Goal: Information Seeking & Learning: Learn about a topic

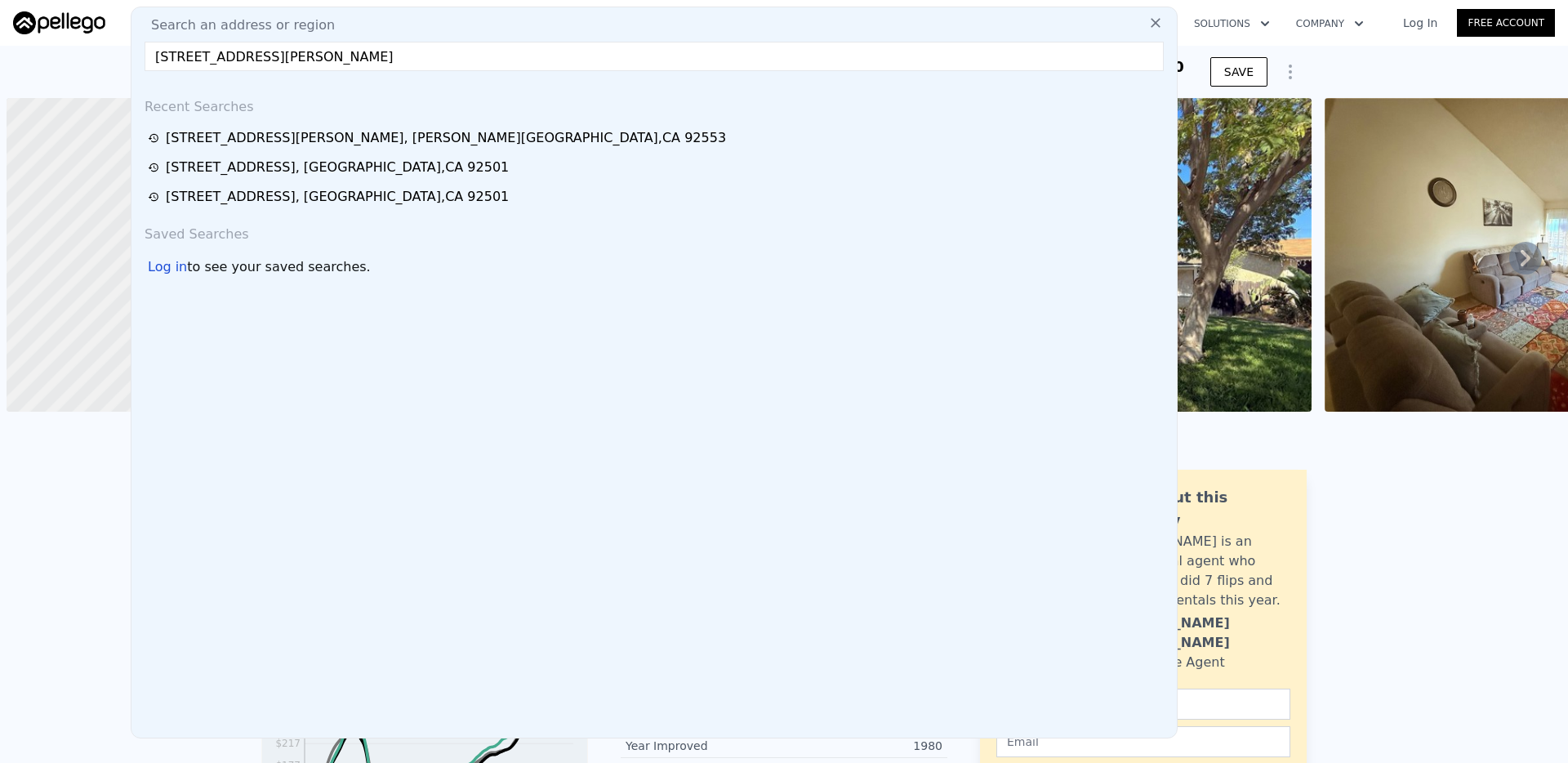
scroll to position [0, 7]
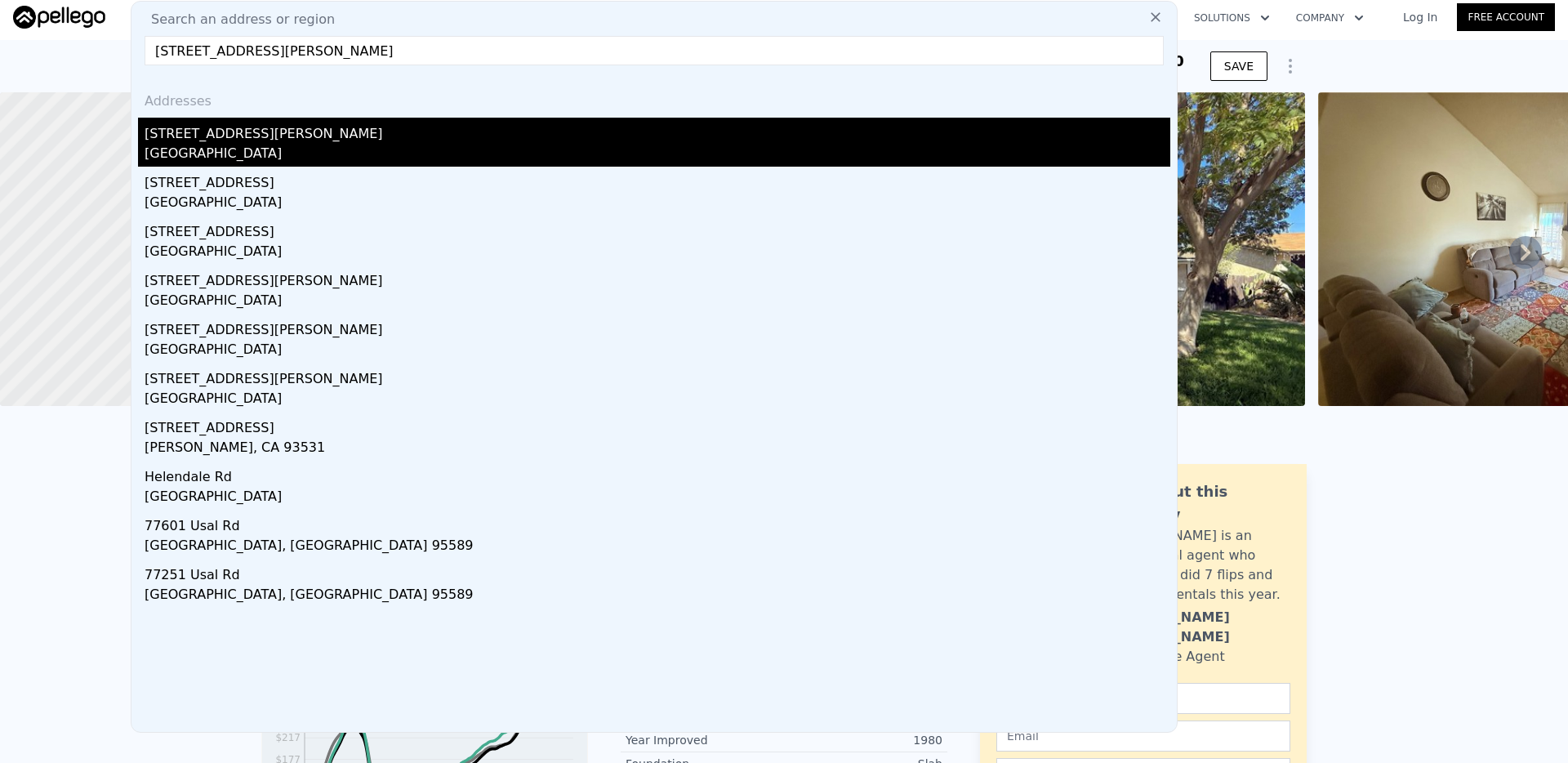
type input "[STREET_ADDRESS][PERSON_NAME]"
click at [333, 148] on div "[GEOGRAPHIC_DATA]" at bounding box center [657, 155] width 1026 height 23
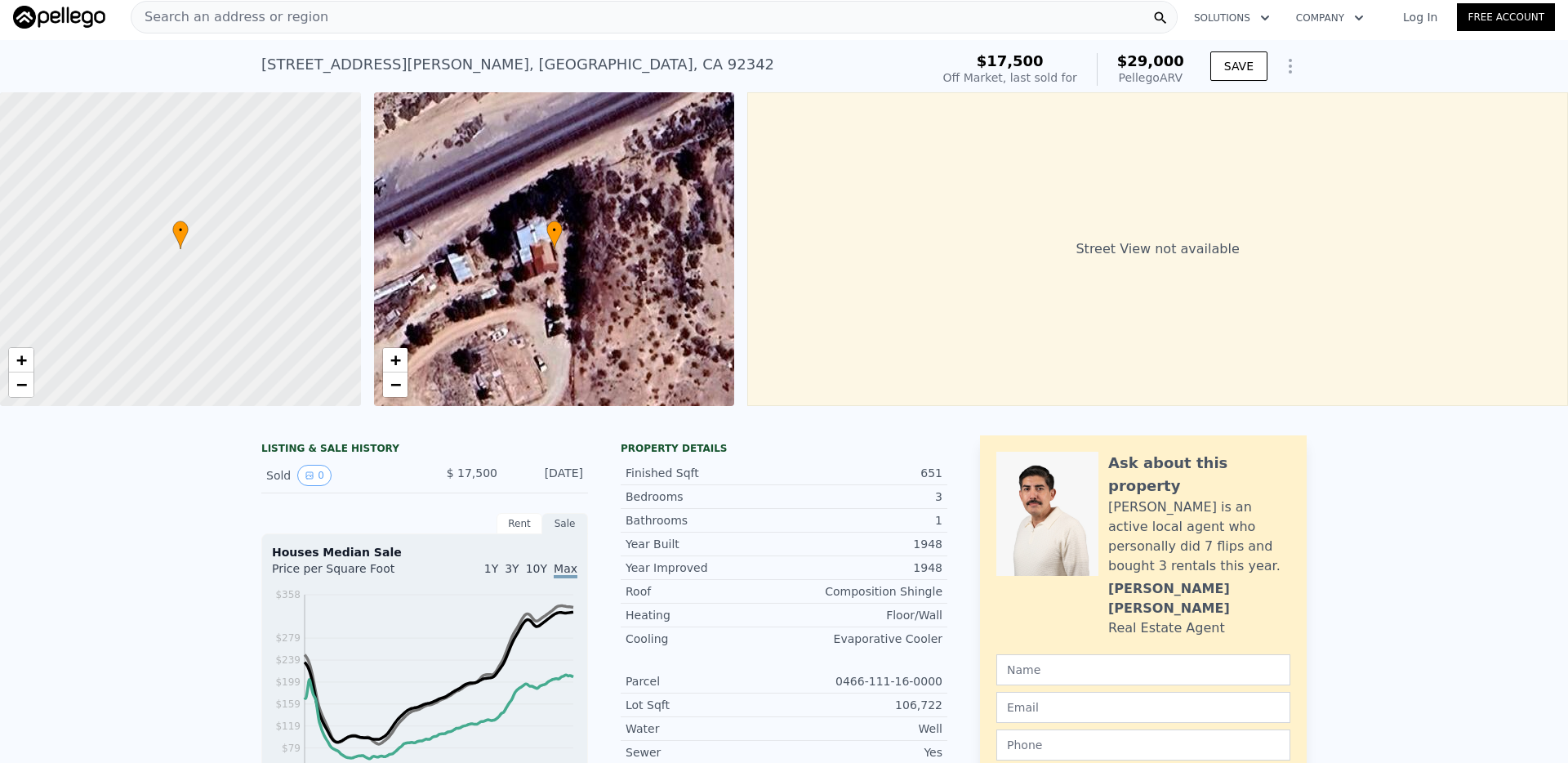
click at [547, 21] on div "Search an address or region" at bounding box center [654, 17] width 1048 height 33
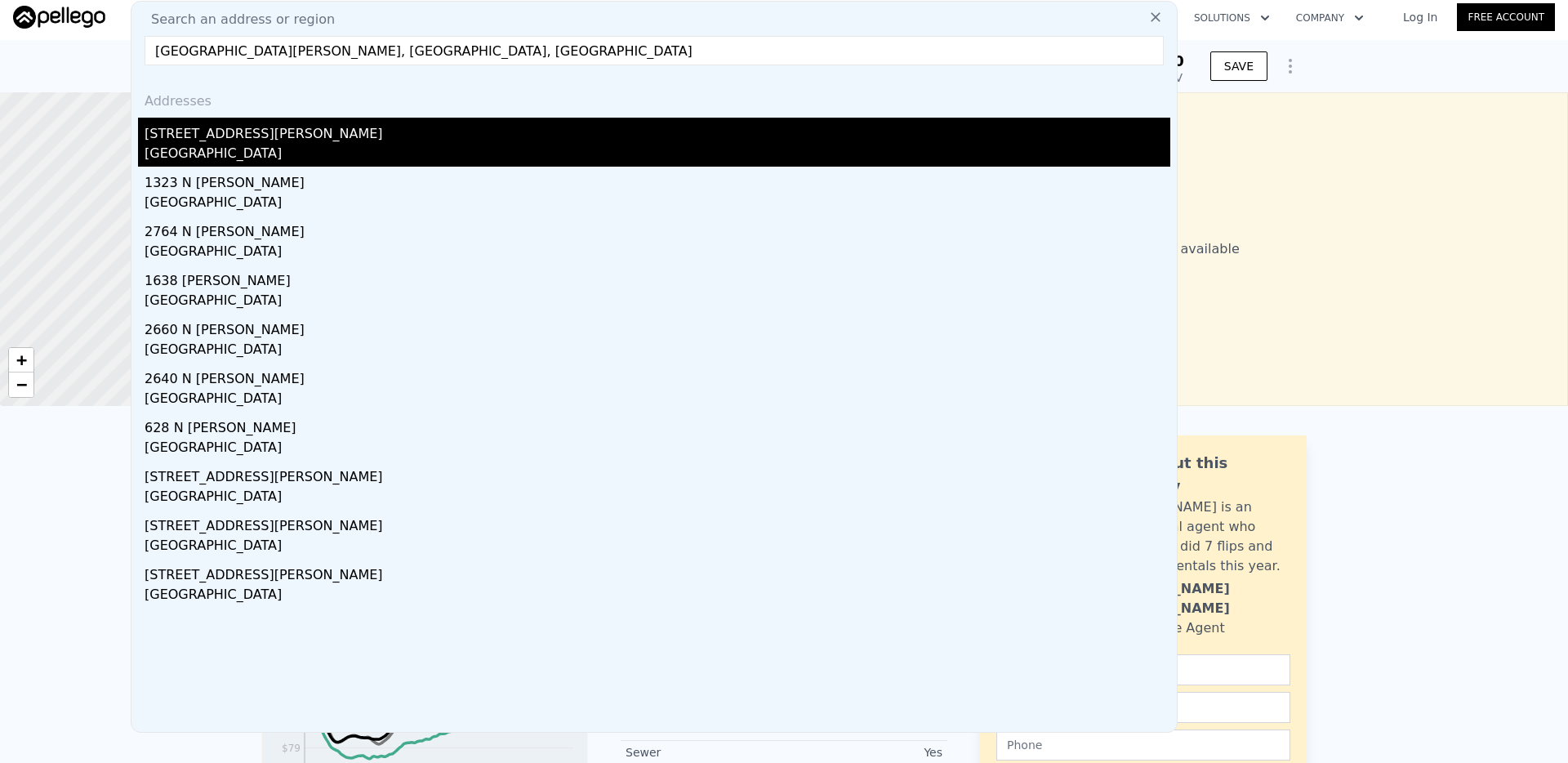
type input "[GEOGRAPHIC_DATA][PERSON_NAME], [GEOGRAPHIC_DATA], [GEOGRAPHIC_DATA]"
click at [242, 130] on div "[STREET_ADDRESS][PERSON_NAME]" at bounding box center [657, 131] width 1026 height 26
type input "2"
type input "4"
type input "818"
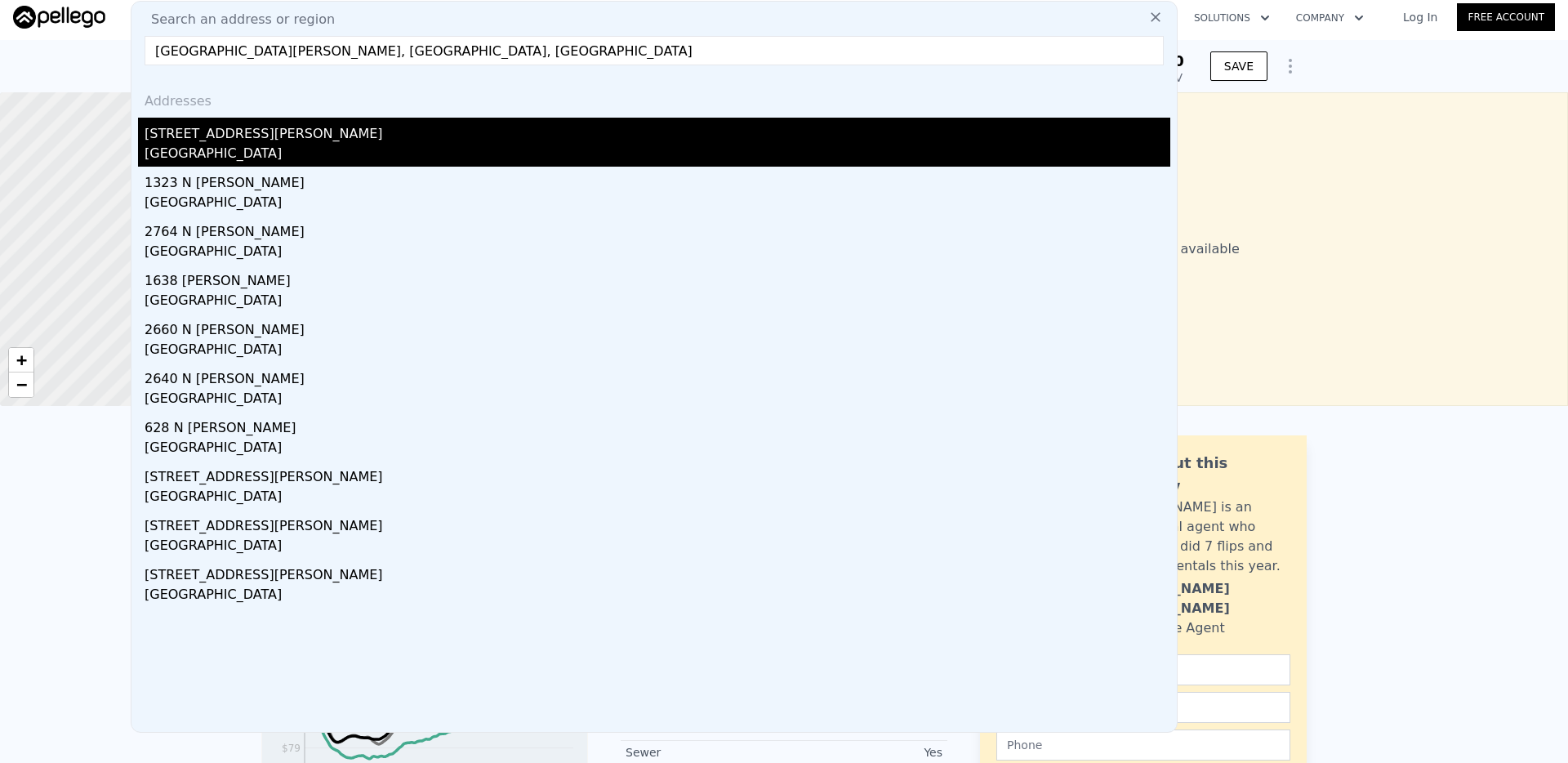
type input "1420"
type input "5002"
type input "8101"
type input "$ 1,114,000"
type input "7"
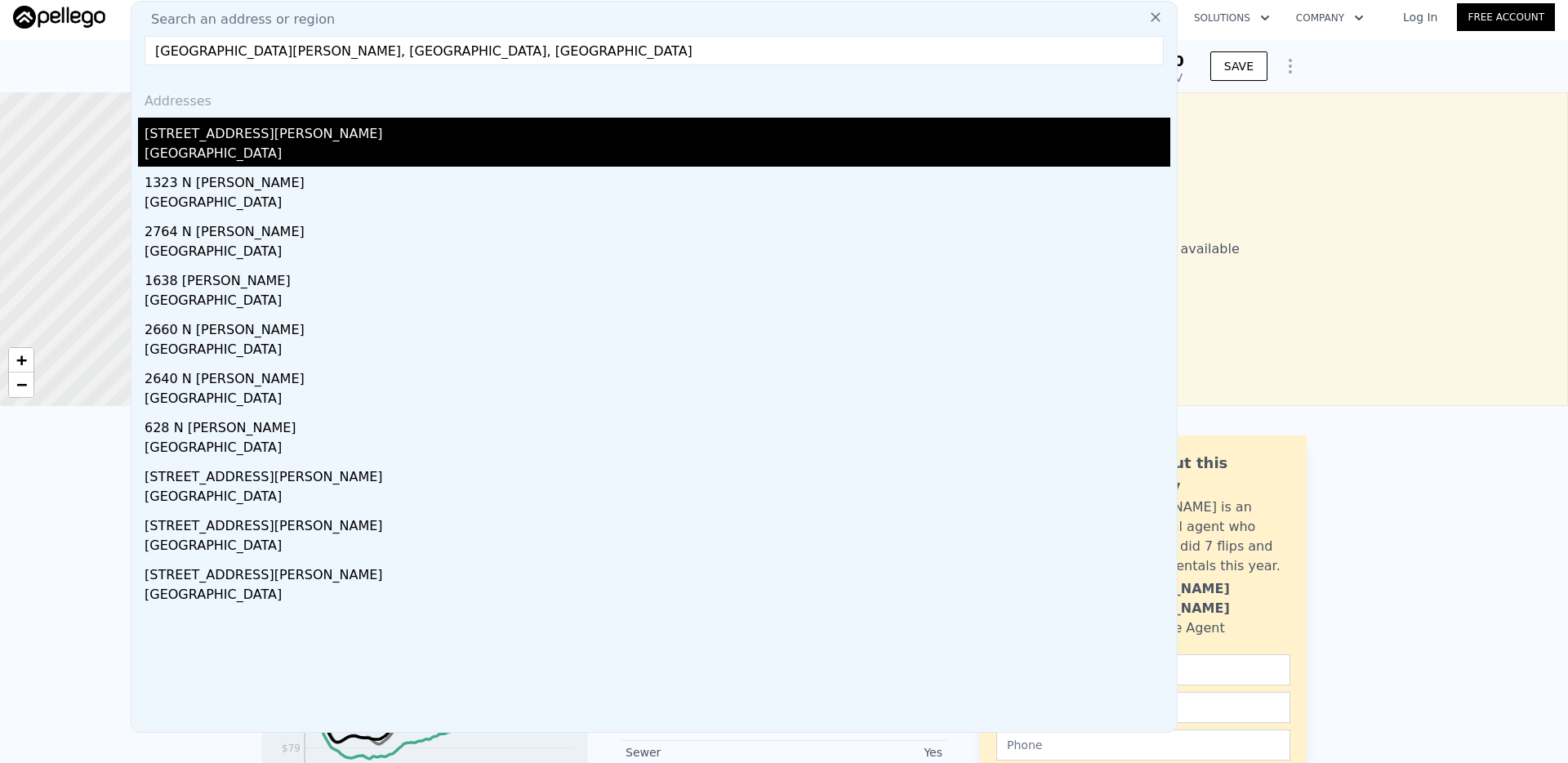
type input "$ 861,404"
